Goal: Navigation & Orientation: Find specific page/section

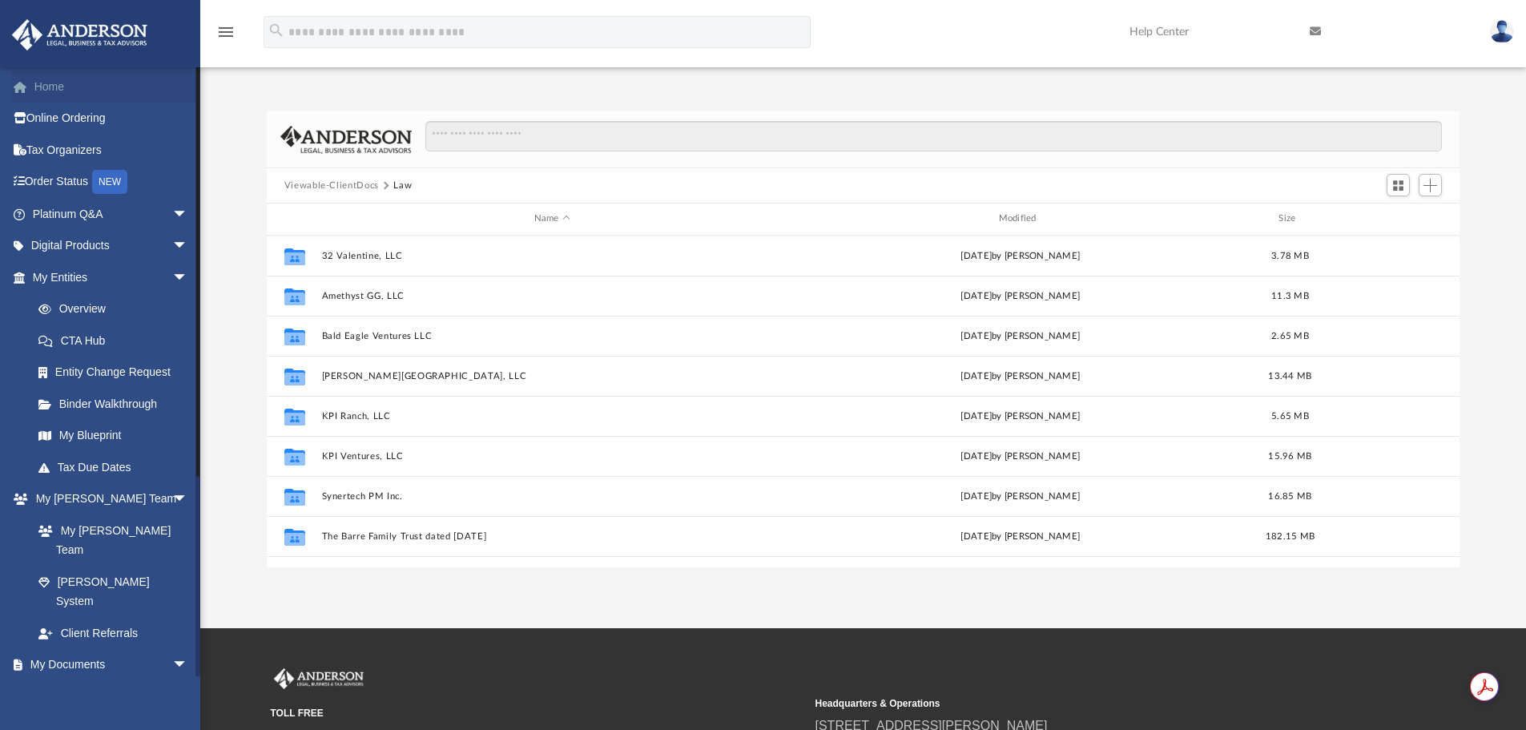
click at [66, 88] on link "Home" at bounding box center [111, 87] width 201 height 32
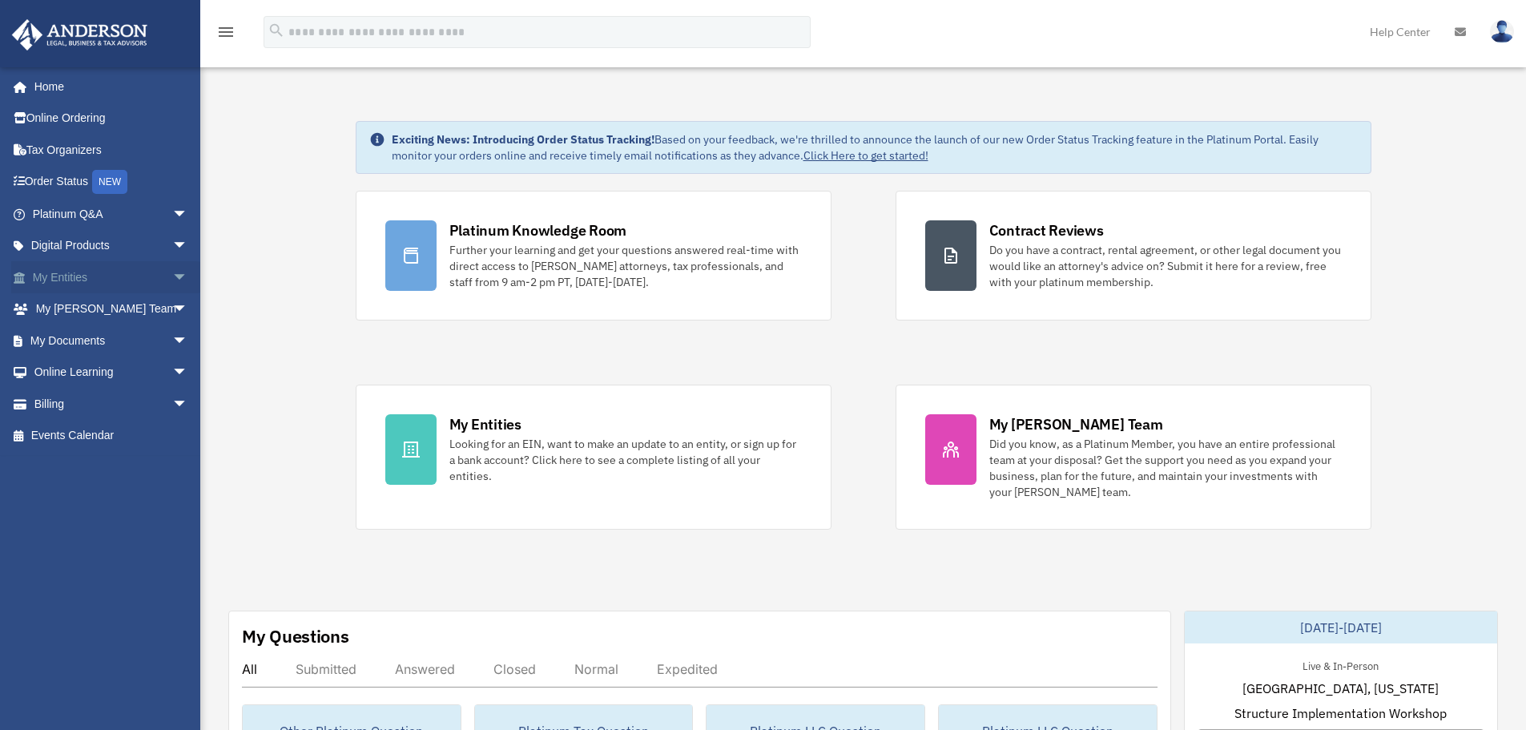
click at [83, 280] on link "My Entities arrow_drop_down" at bounding box center [111, 277] width 201 height 32
